Goal: Transaction & Acquisition: Purchase product/service

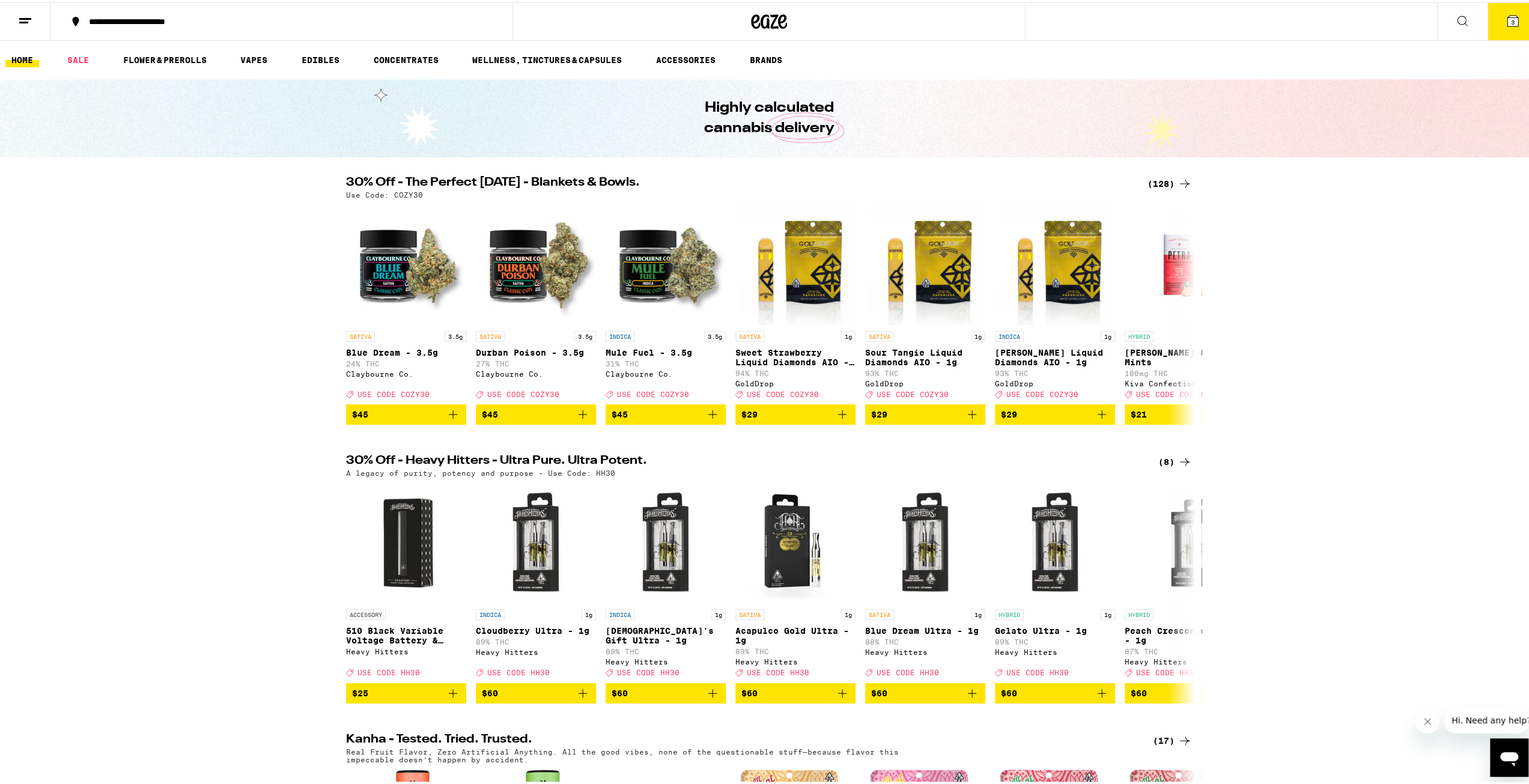
click at [35, 14] on button at bounding box center [25, 20] width 50 height 38
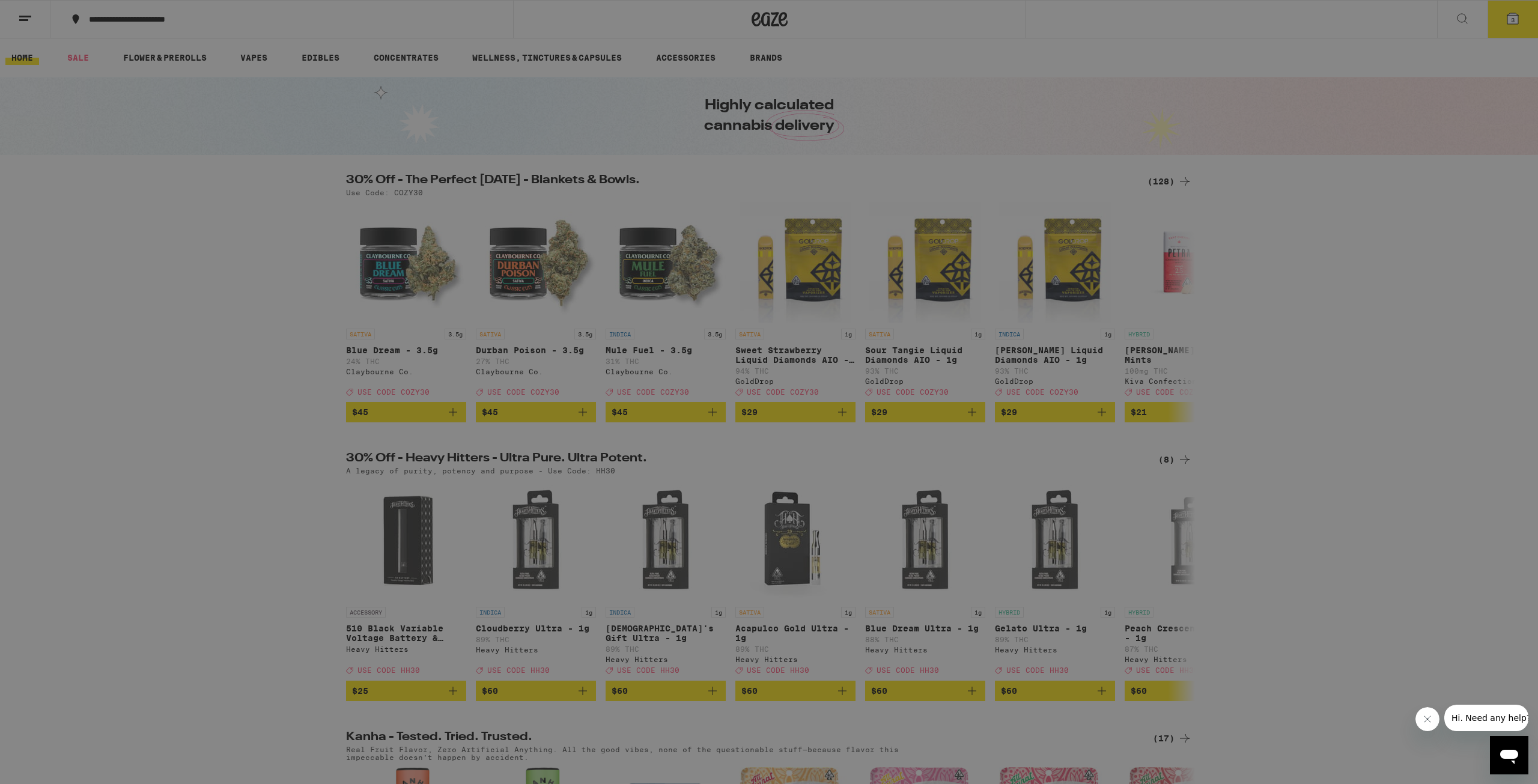
click at [113, 317] on link "Order History" at bounding box center [167, 323] width 211 height 15
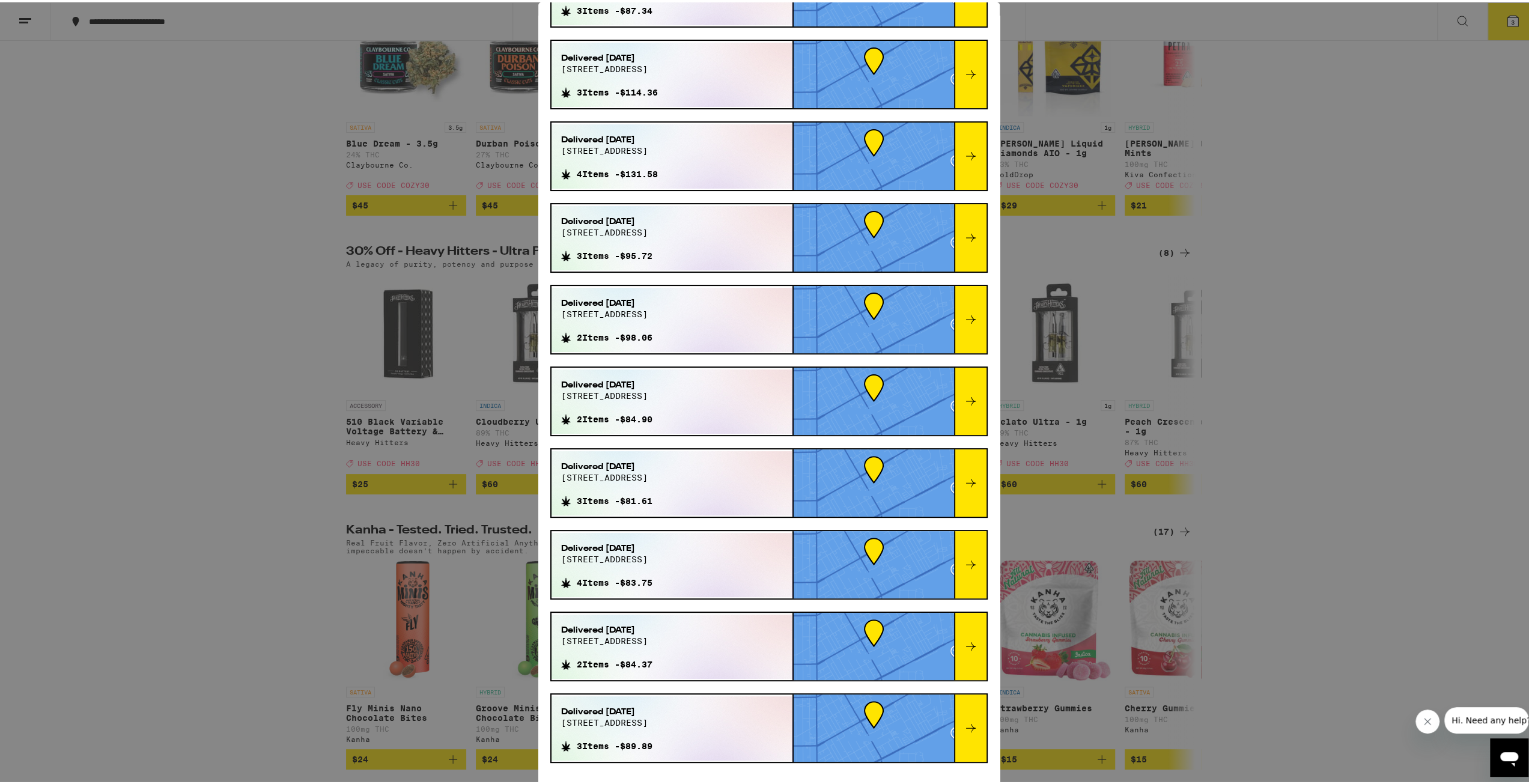
scroll to position [301, 0]
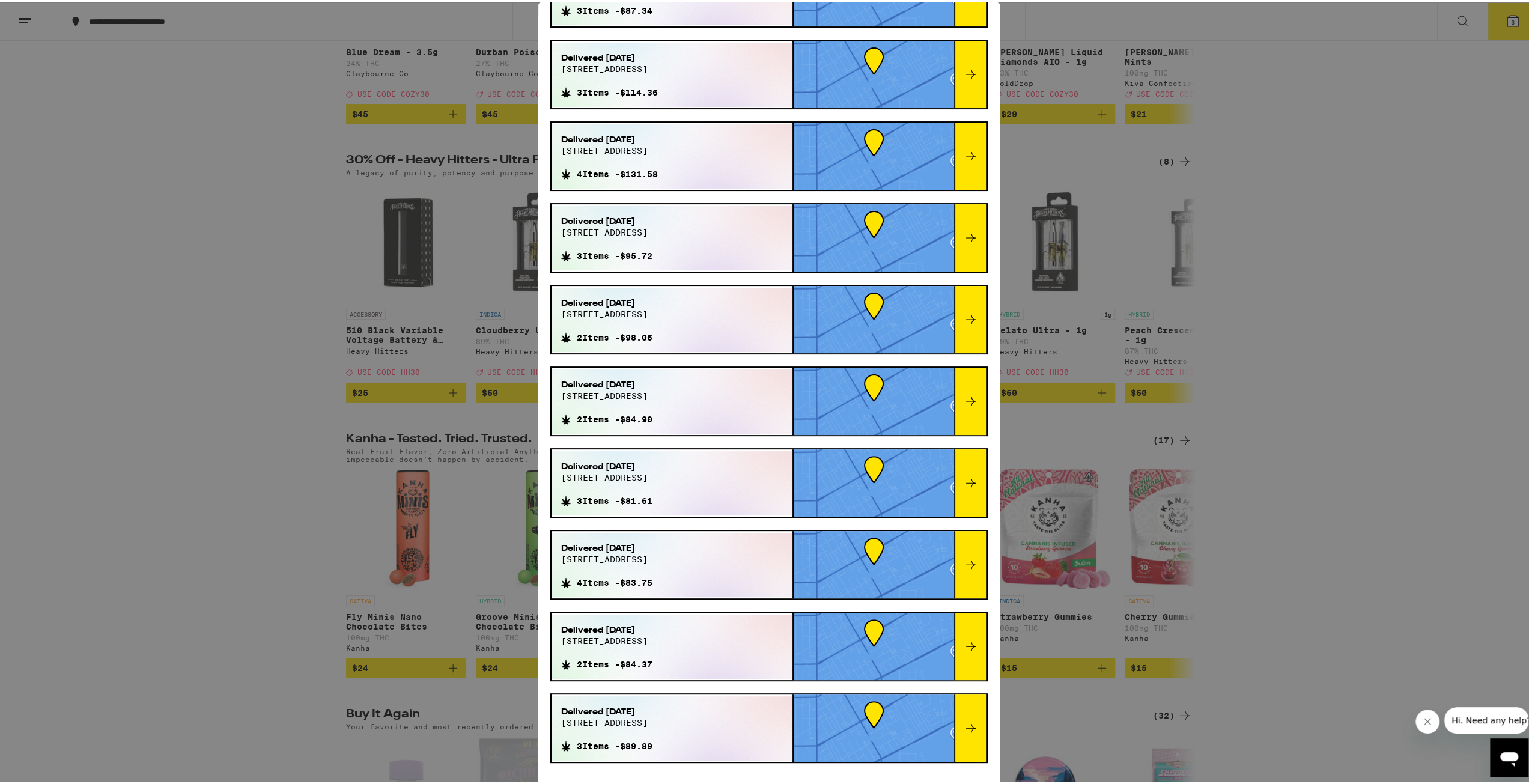
click at [273, 43] on div "Order History Your most recent orders Delivered [DATE] [STREET_ADDRESS] 3 Items…" at bounding box center [769, 392] width 1537 height 784
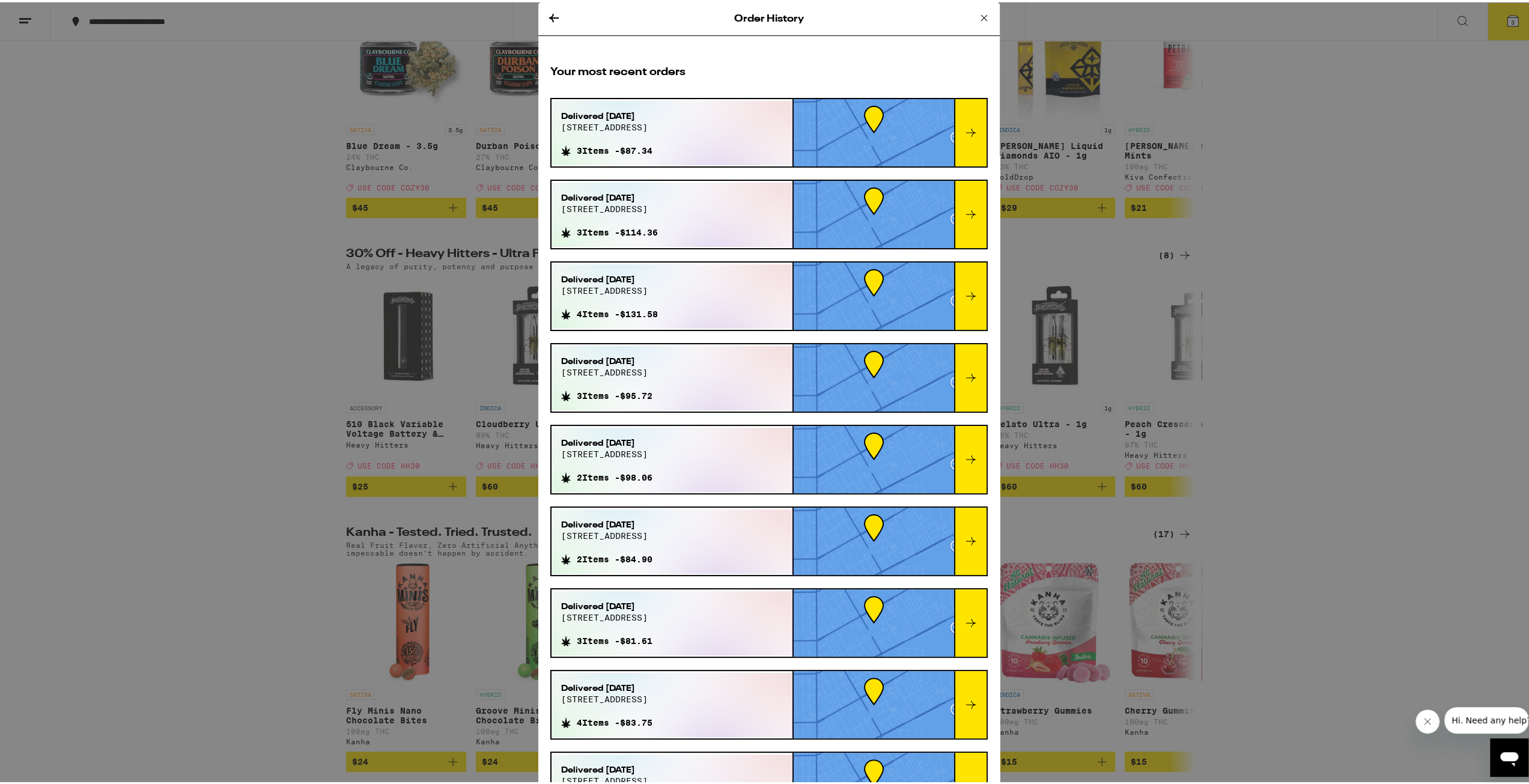
scroll to position [180, 0]
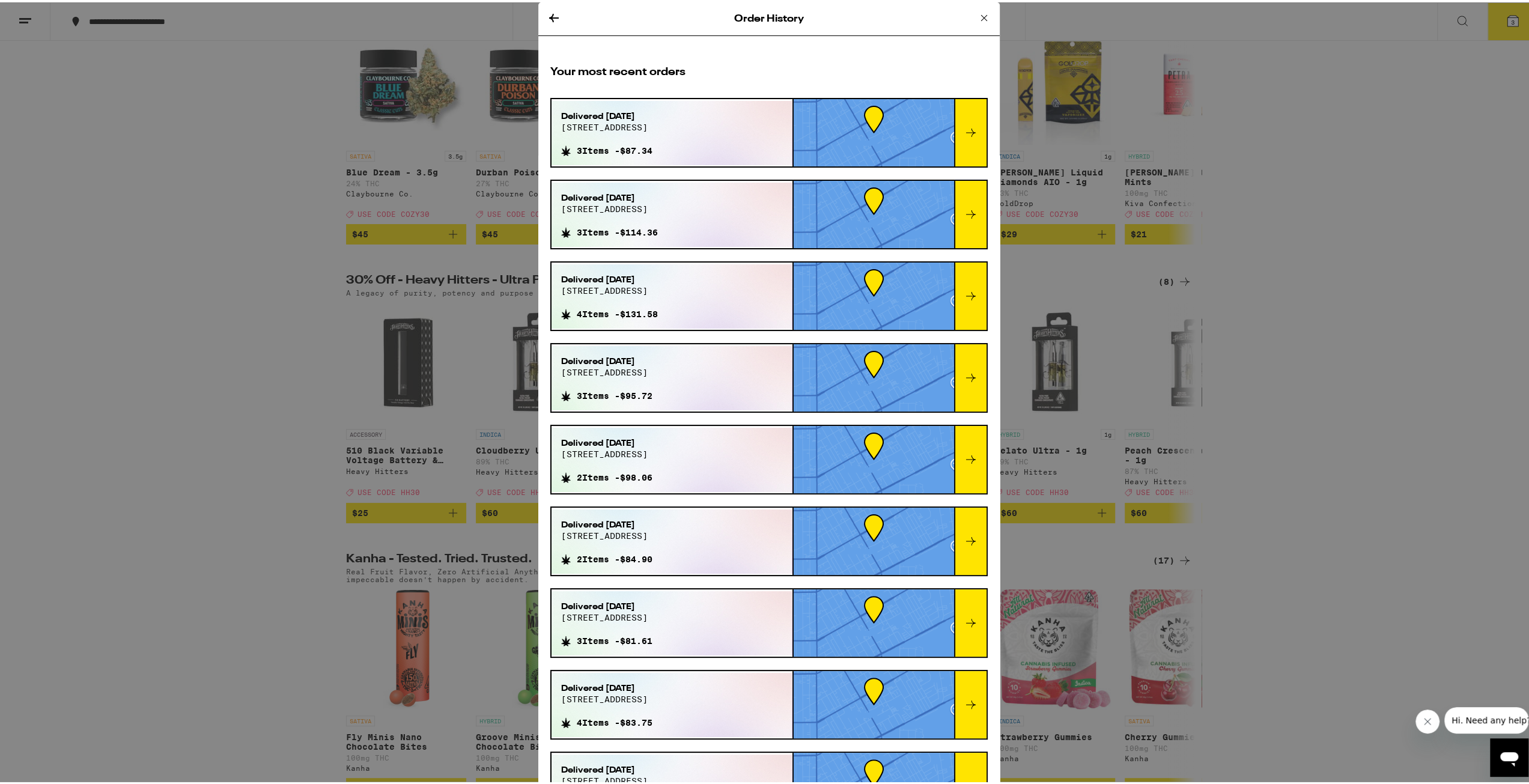
click at [549, 15] on icon at bounding box center [554, 15] width 10 height 8
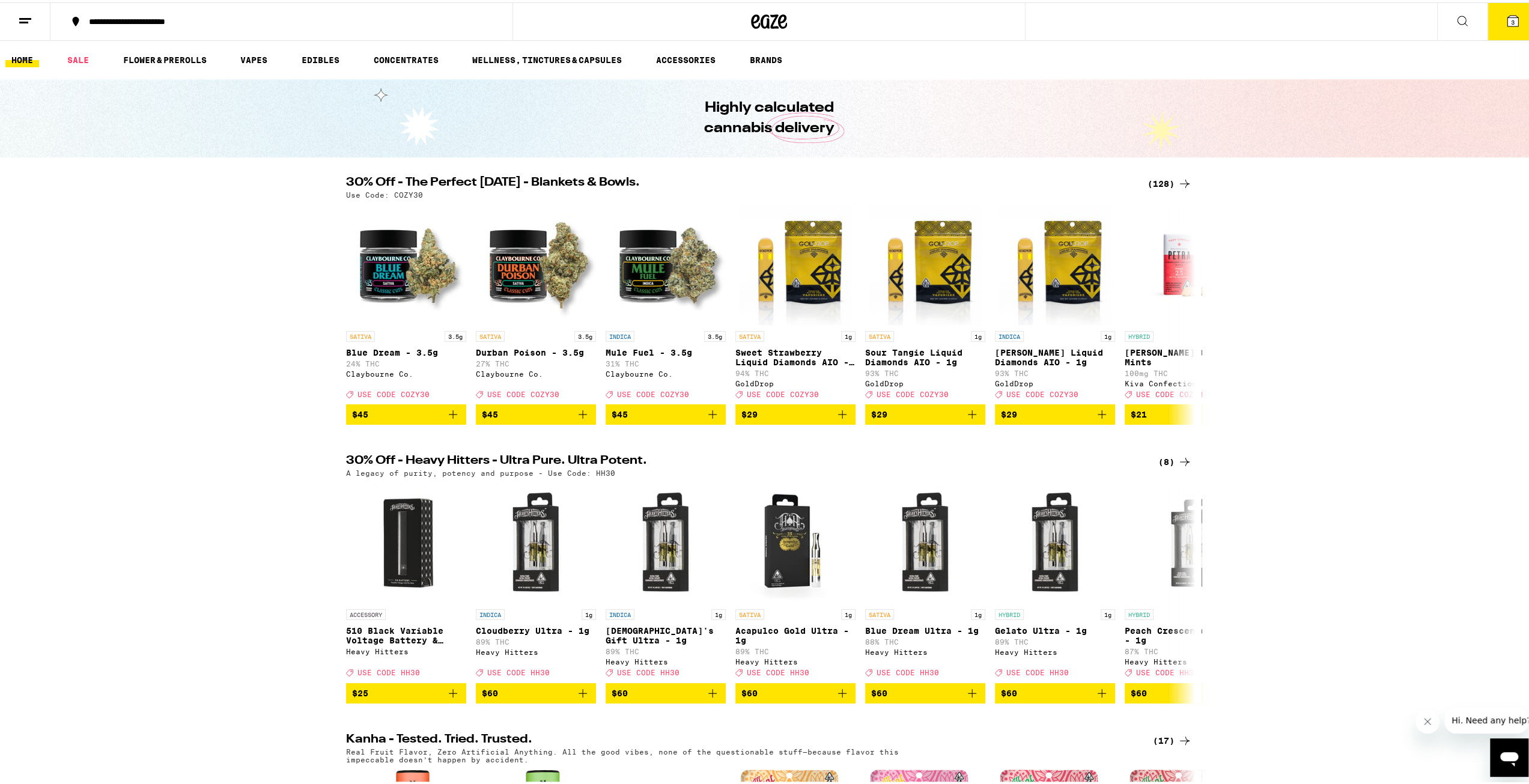
click at [1156, 181] on div "(128)" at bounding box center [1170, 181] width 45 height 15
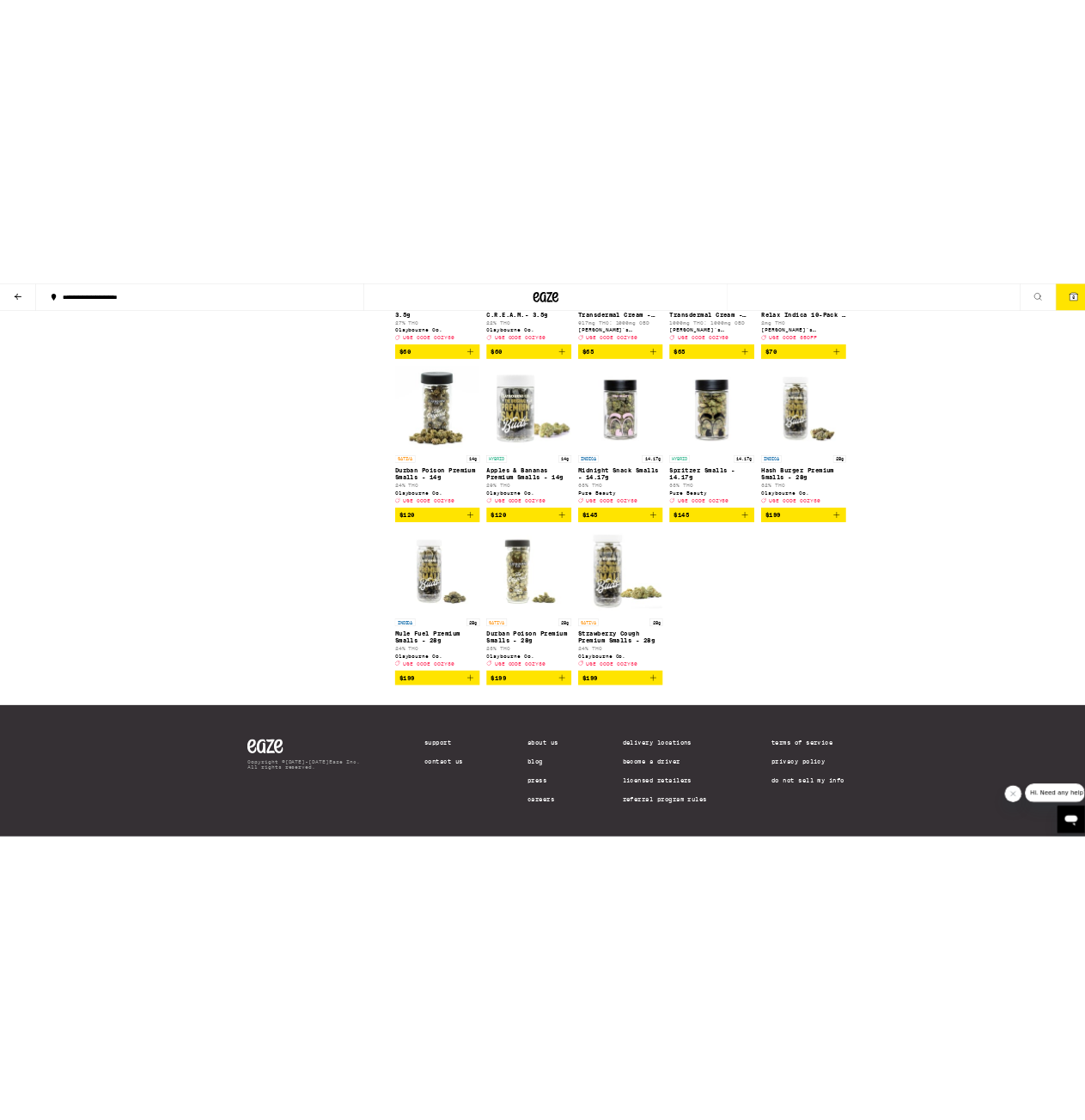
scroll to position [8294, 0]
